Goal: Information Seeking & Learning: Understand process/instructions

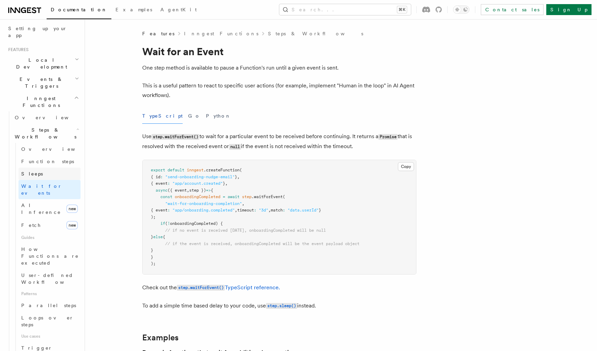
scroll to position [173, 0]
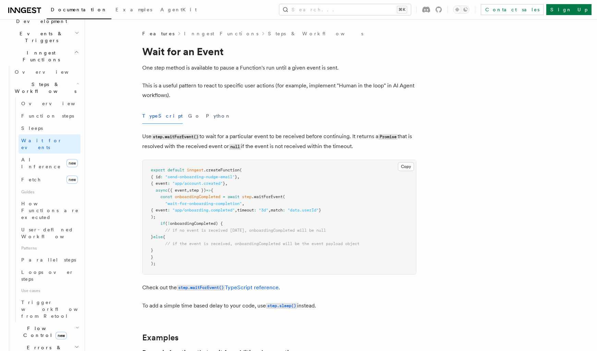
click at [75, 325] on icon "button" at bounding box center [77, 327] width 4 height 5
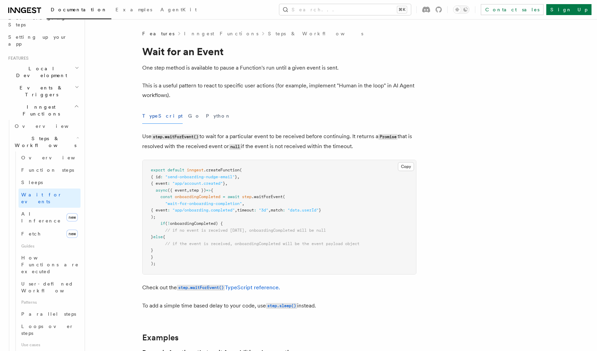
scroll to position [258, 0]
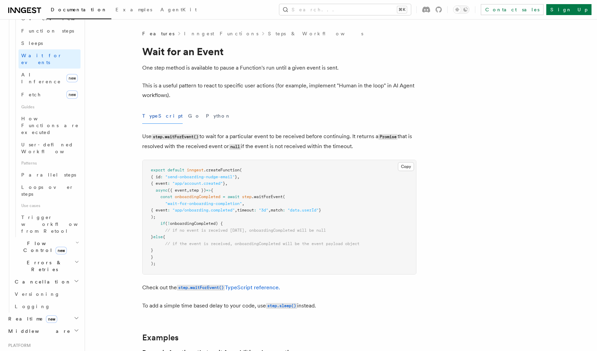
click at [71, 256] on h2 "Errors & Retries" at bounding box center [46, 265] width 69 height 19
click at [39, 288] on link "Retries" at bounding box center [50, 294] width 62 height 12
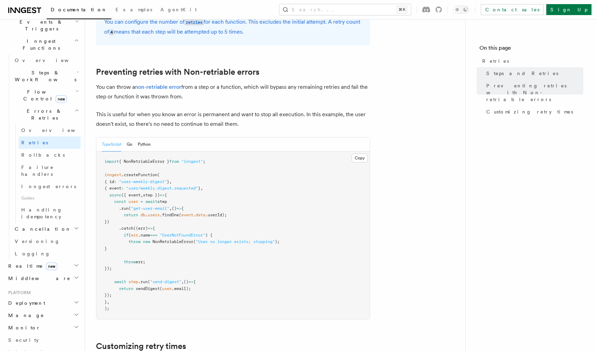
scroll to position [591, 0]
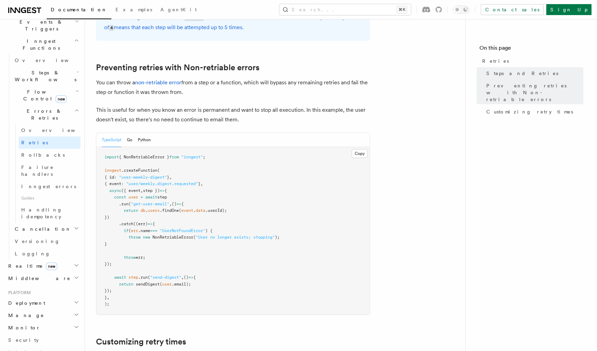
click at [168, 235] on span "NonRetriableError" at bounding box center [173, 237] width 41 height 5
copy code "throw new NonRetriableError ( "User no longer exists; stopping" );"
